Goal: Task Accomplishment & Management: Manage account settings

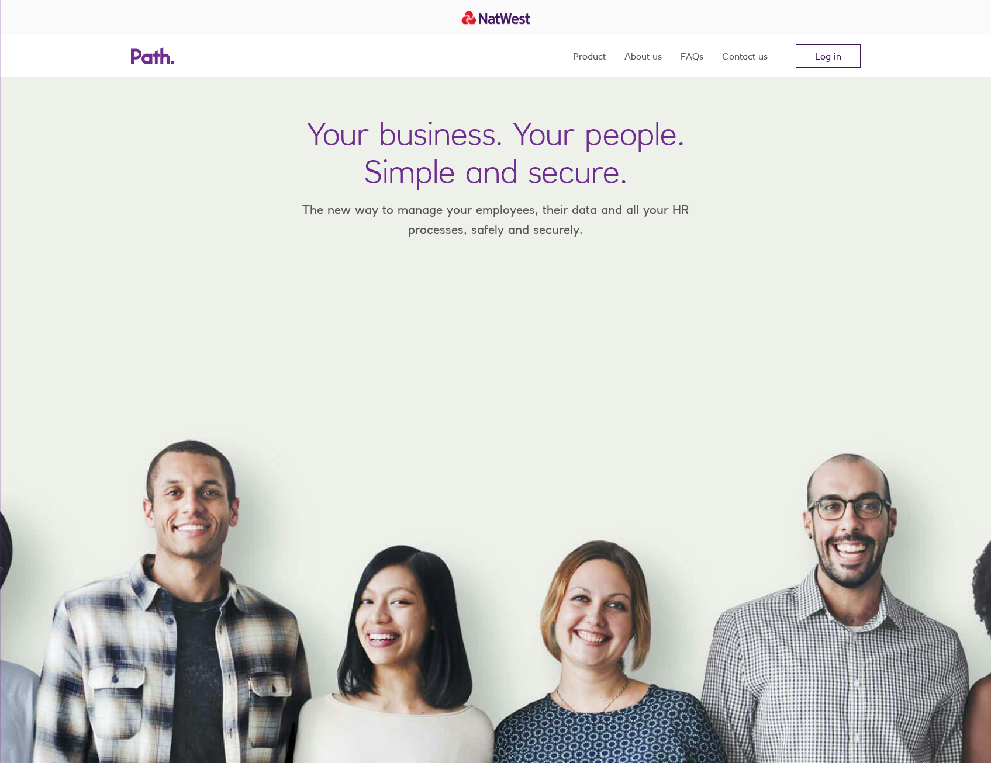
click at [842, 57] on link "Log in" at bounding box center [828, 55] width 65 height 23
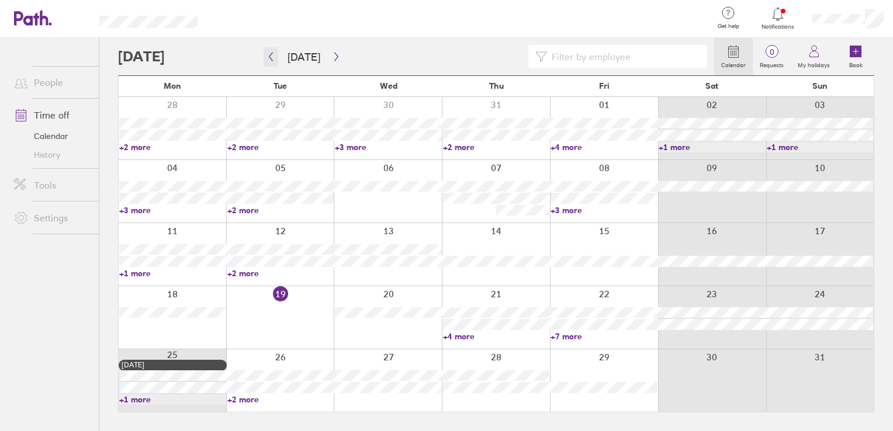
click at [265, 61] on button "button" at bounding box center [271, 56] width 15 height 19
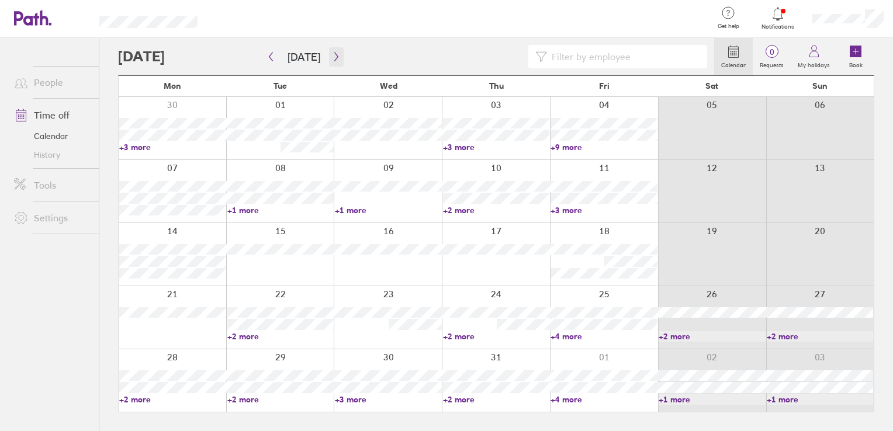
click at [333, 60] on icon "button" at bounding box center [336, 56] width 9 height 9
